Goal: Information Seeking & Learning: Learn about a topic

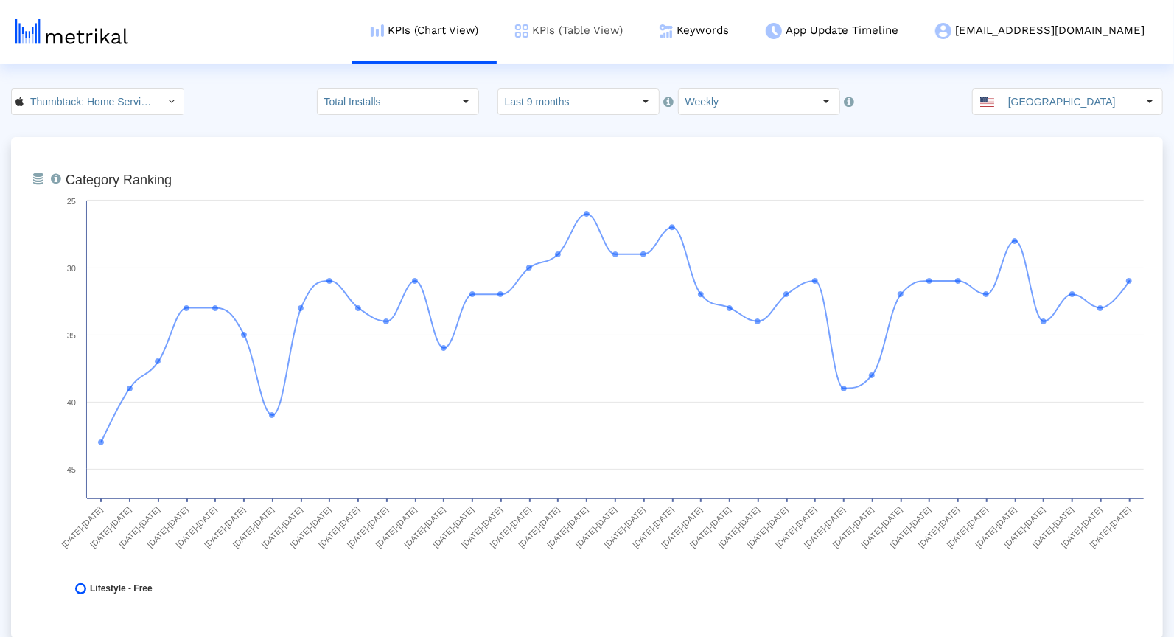
click at [626, 34] on link "KPIs (Table View)" at bounding box center [569, 30] width 144 height 61
click at [620, 25] on link "KPIs (Table View)" at bounding box center [569, 30] width 144 height 61
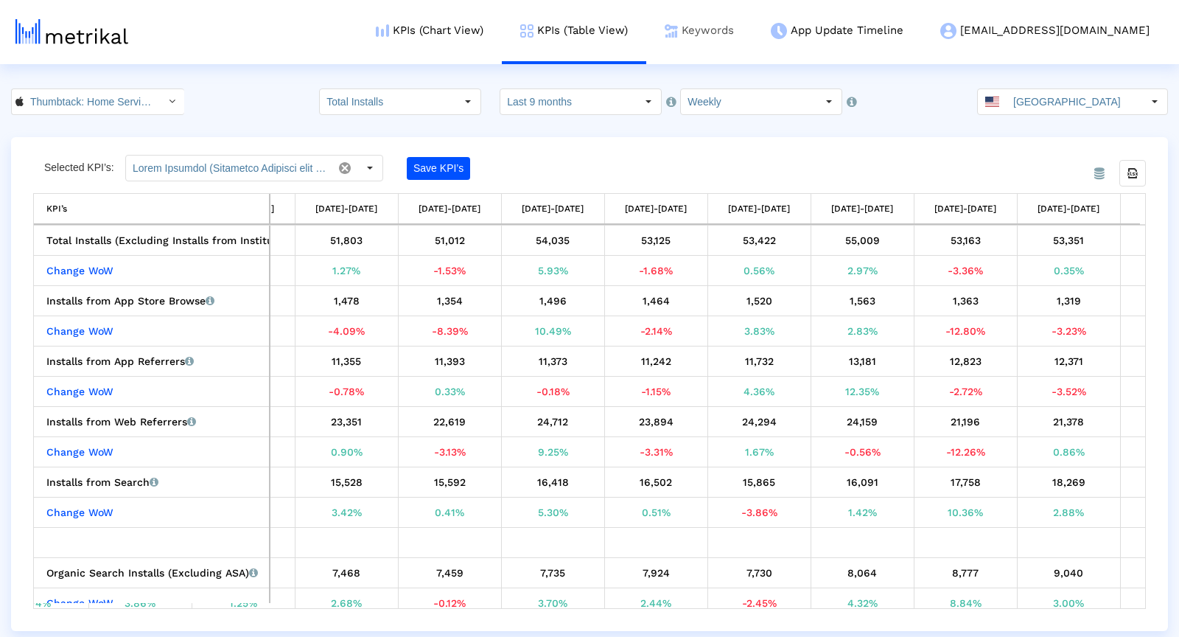
click at [752, 35] on link "Keywords" at bounding box center [699, 30] width 106 height 61
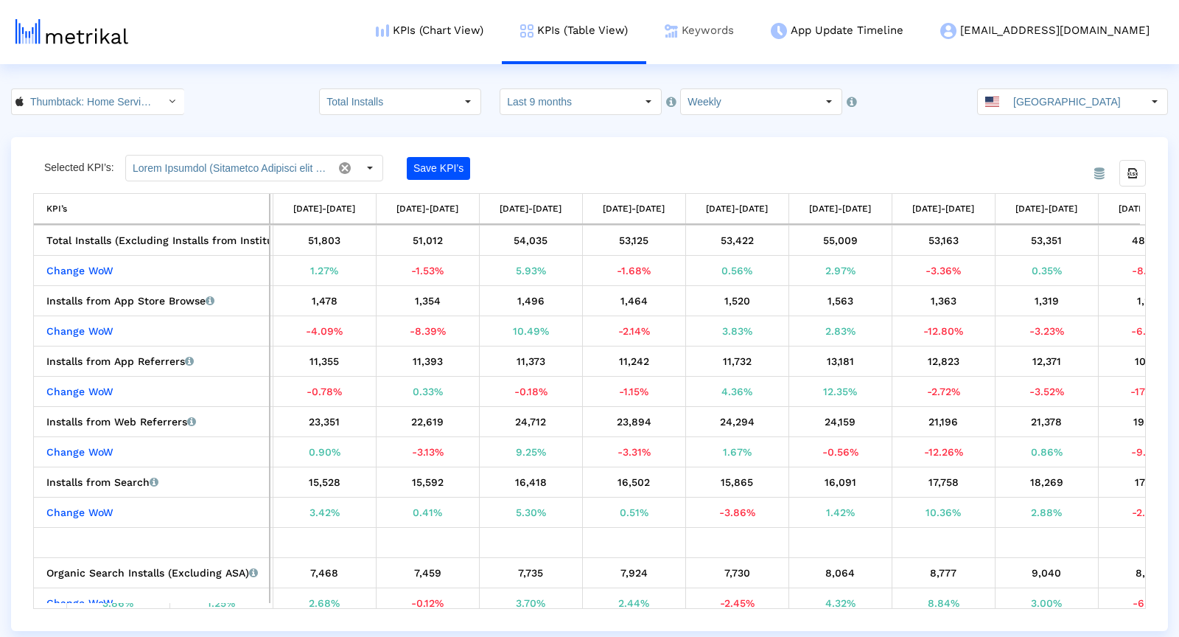
click at [752, 35] on link "Keywords" at bounding box center [699, 30] width 106 height 61
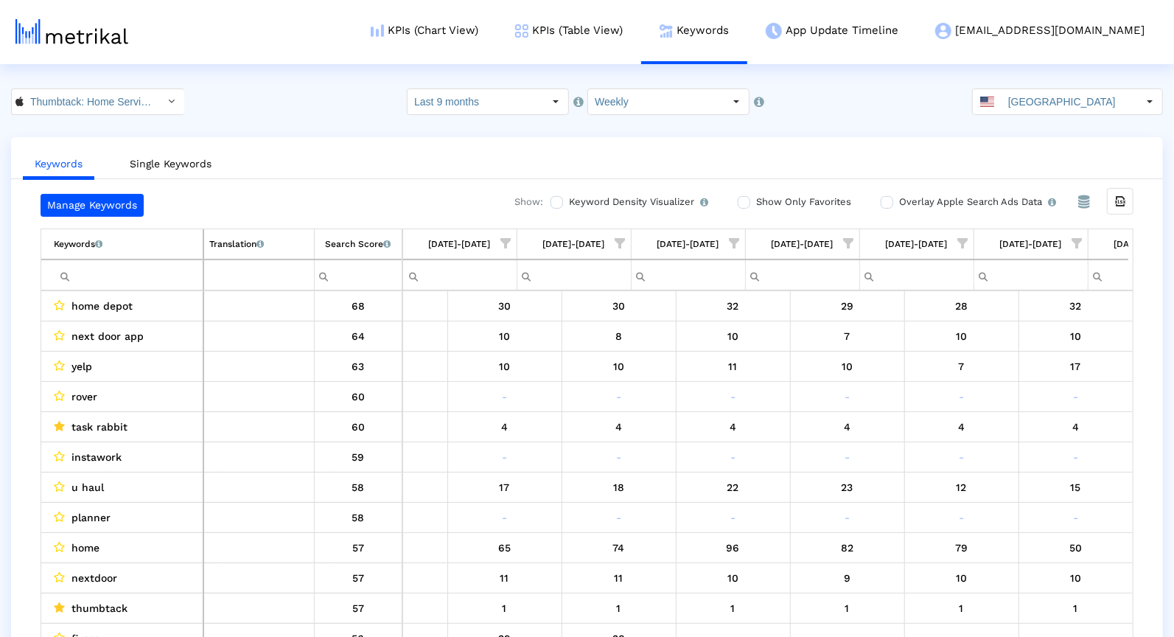
scroll to position [0, 3499]
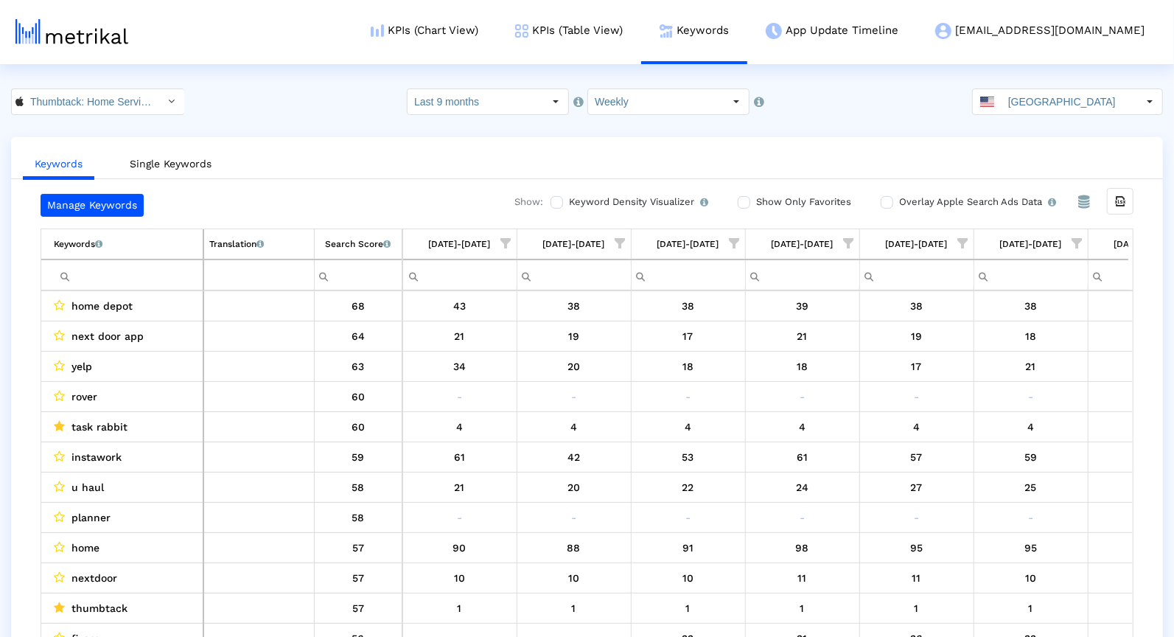
scroll to position [0, 3499]
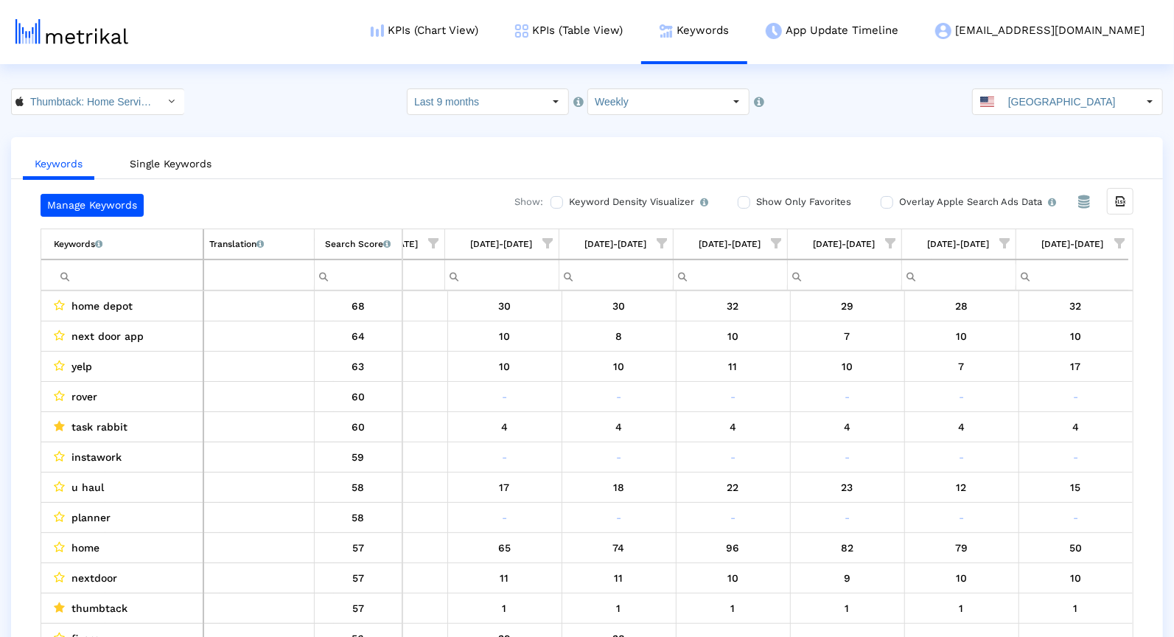
click at [1104, 236] on div "[DATE]-[DATE]" at bounding box center [1073, 243] width 62 height 19
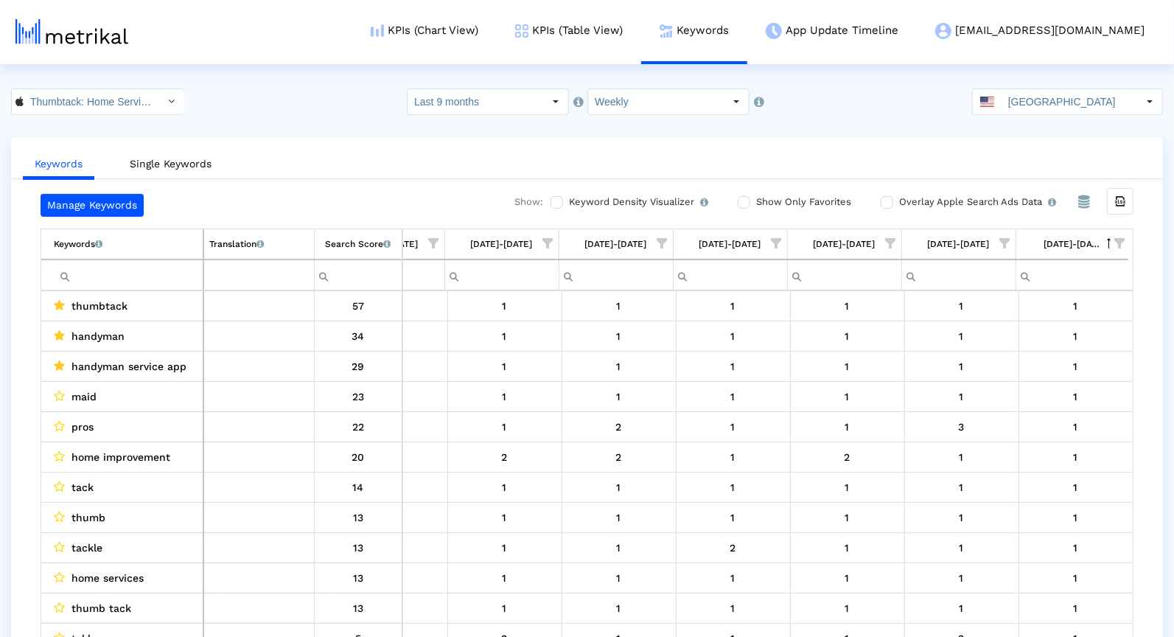
click at [1120, 242] on span "Show filter options for column '09/07/25-09/13/25'" at bounding box center [1119, 243] width 10 height 10
click at [988, 344] on div "Is One" at bounding box center [1047, 346] width 132 height 29
click at [987, 378] on div "Between 2-3" at bounding box center [1047, 376] width 132 height 29
click at [983, 401] on div "Between 4-5" at bounding box center [1047, 405] width 132 height 29
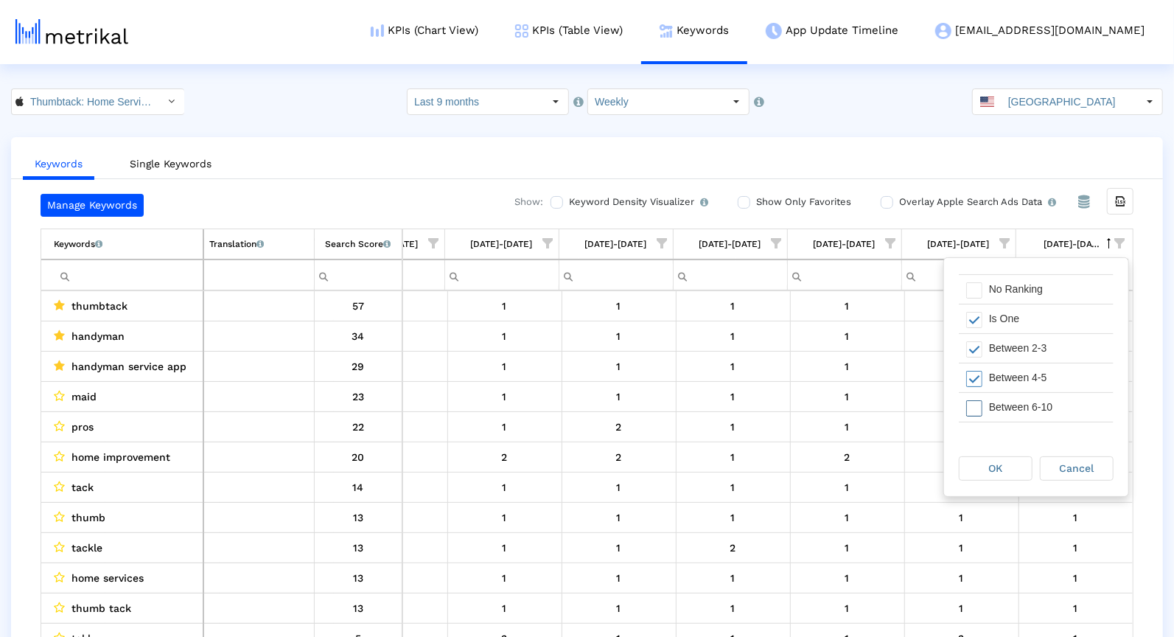
click at [984, 400] on div "Between 6-10" at bounding box center [1047, 407] width 132 height 29
click at [985, 471] on div "OK" at bounding box center [995, 468] width 72 height 23
click at [338, 246] on div "Search Score An estimate of relative search volume of each keyword. It is on a …" at bounding box center [358, 243] width 66 height 19
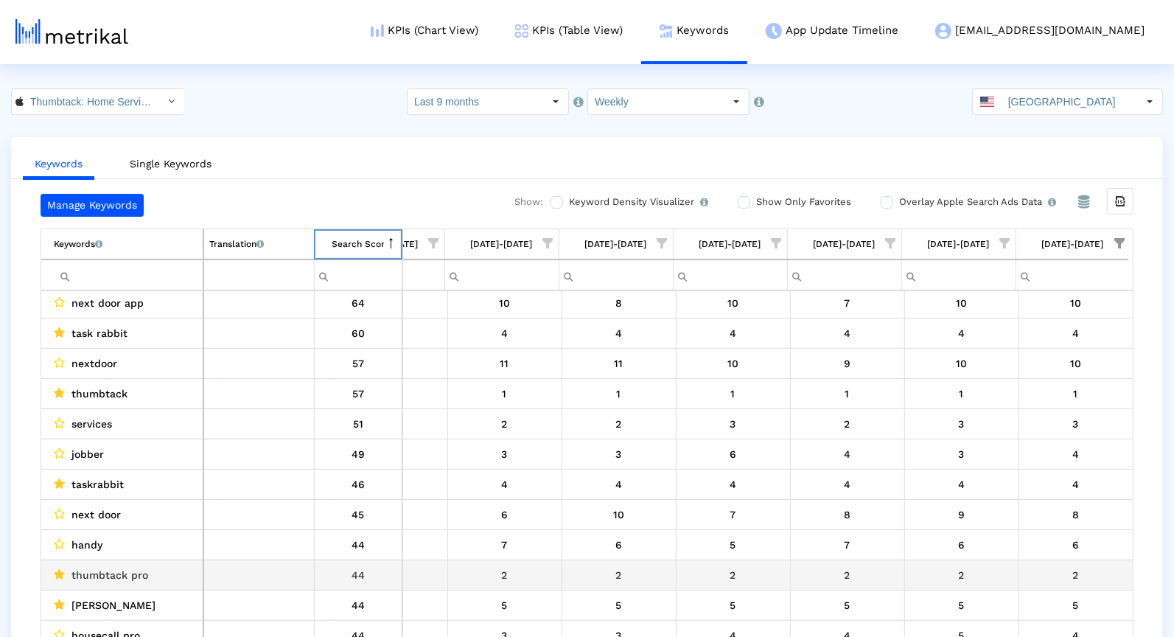
scroll to position [19, 0]
